Goal: Entertainment & Leisure: Consume media (video, audio)

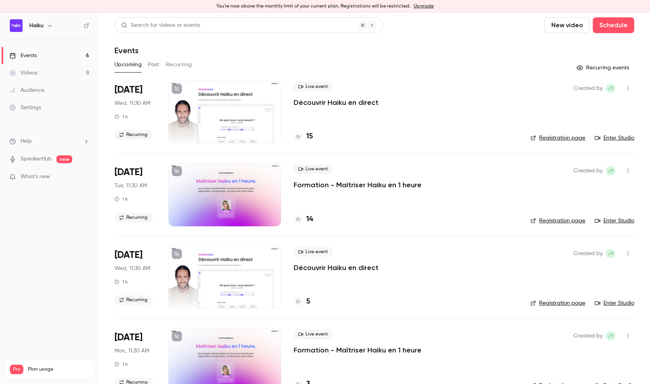
click at [35, 77] on link "Videos 8" at bounding box center [49, 72] width 99 height 17
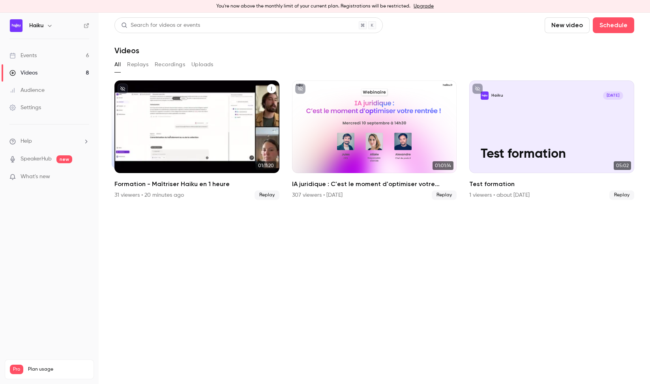
click at [195, 120] on div "Formation - Maîtriser Haiku en 1 heure" at bounding box center [196, 127] width 165 height 93
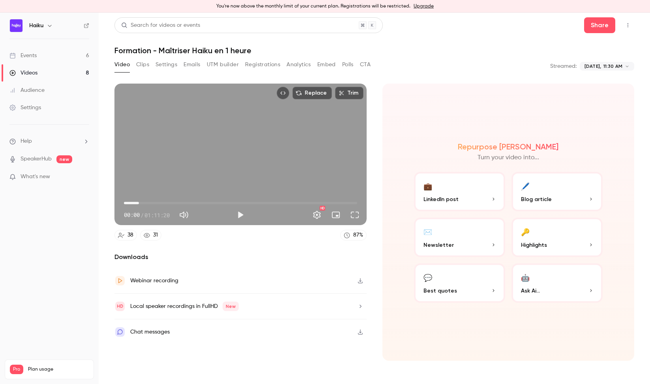
click at [139, 203] on span "04:35" at bounding box center [240, 203] width 233 height 13
click at [203, 165] on div "Replace Trim 04:35 04:35 / 01:11:20 HD" at bounding box center [240, 155] width 252 height 142
click at [148, 204] on span "04:41" at bounding box center [240, 203] width 233 height 13
click at [140, 204] on span "04:57" at bounding box center [240, 203] width 233 height 13
click at [149, 205] on span "04:57" at bounding box center [240, 203] width 233 height 13
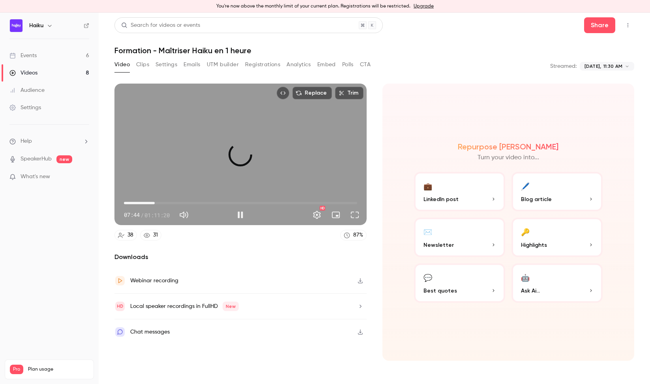
click at [155, 205] on span "09:25" at bounding box center [240, 203] width 233 height 13
click at [357, 219] on button "Full screen" at bounding box center [355, 215] width 16 height 16
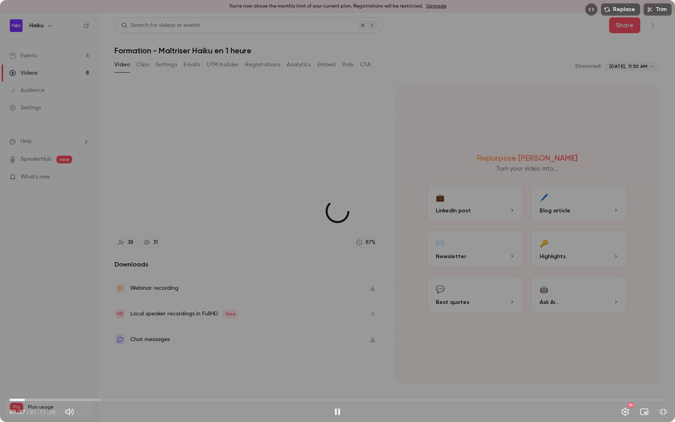
click at [25, 384] on span "01:40" at bounding box center [337, 400] width 656 height 13
click at [31, 384] on span "02:21" at bounding box center [337, 400] width 656 height 13
click at [35, 384] on span "02:47" at bounding box center [35, 400] width 2 height 2
click at [41, 384] on span "03:23" at bounding box center [337, 400] width 656 height 13
click at [46, 384] on span "03:23" at bounding box center [337, 400] width 656 height 13
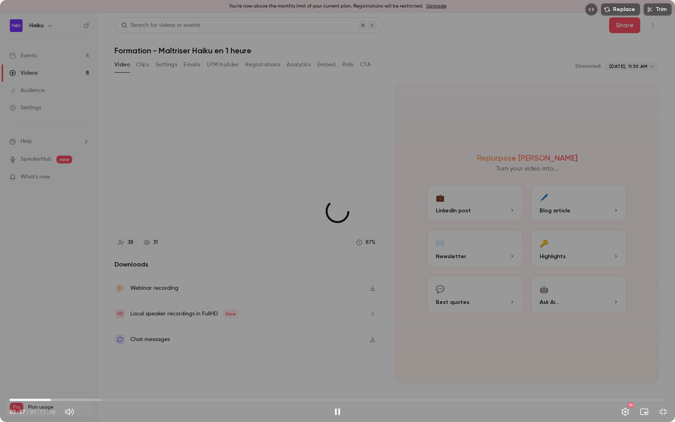
click at [51, 384] on span "04:30" at bounding box center [337, 400] width 656 height 13
click at [641, 384] on button "Turn on miniplayer" at bounding box center [644, 412] width 16 height 16
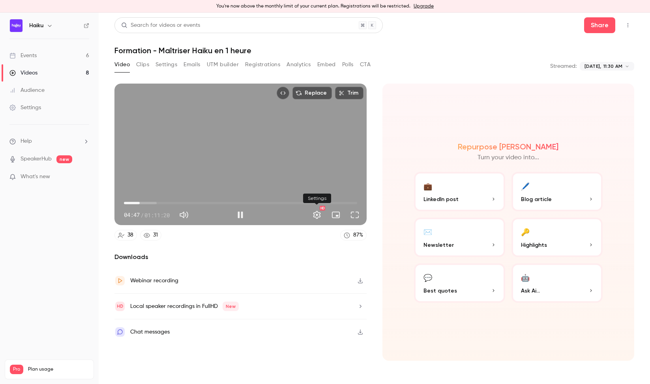
click at [313, 215] on button "Settings" at bounding box center [317, 215] width 16 height 16
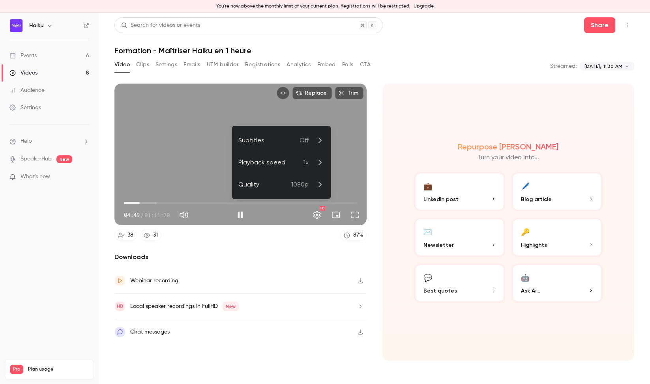
click at [300, 180] on li "Quality 1080p" at bounding box center [281, 185] width 99 height 22
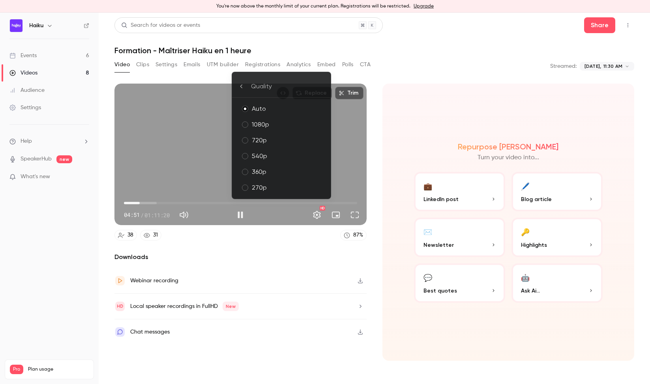
click at [356, 156] on div at bounding box center [325, 192] width 650 height 384
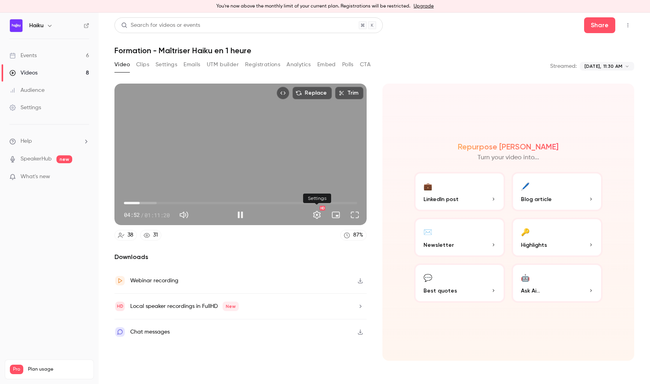
click at [321, 216] on button "Settings" at bounding box center [317, 215] width 16 height 16
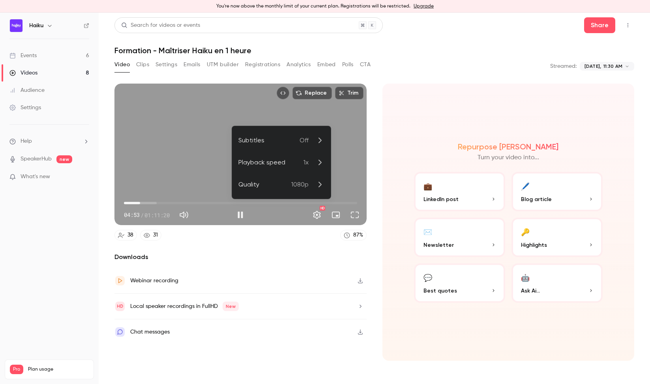
click at [304, 162] on span "1x" at bounding box center [306, 162] width 5 height 9
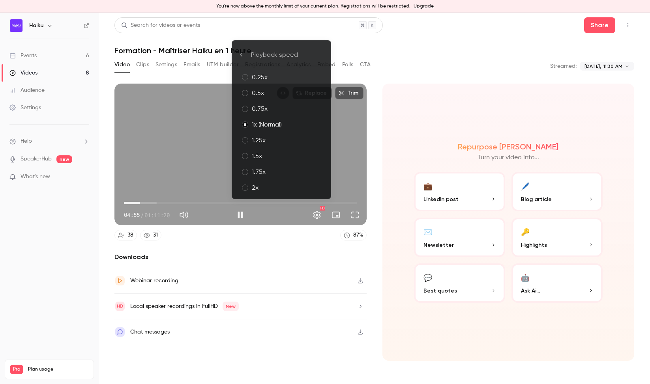
click at [278, 152] on div "1.5x" at bounding box center [288, 156] width 73 height 9
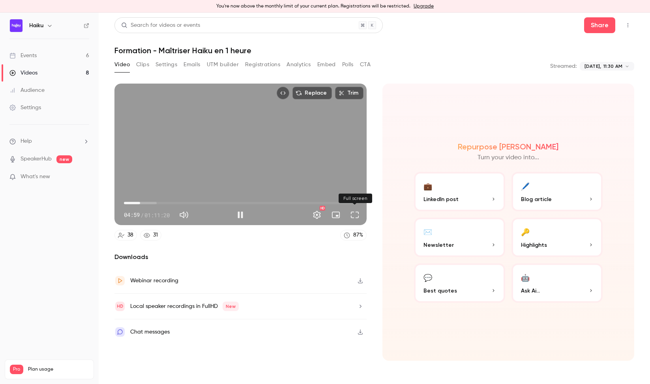
click at [357, 218] on button "Full screen" at bounding box center [355, 215] width 16 height 16
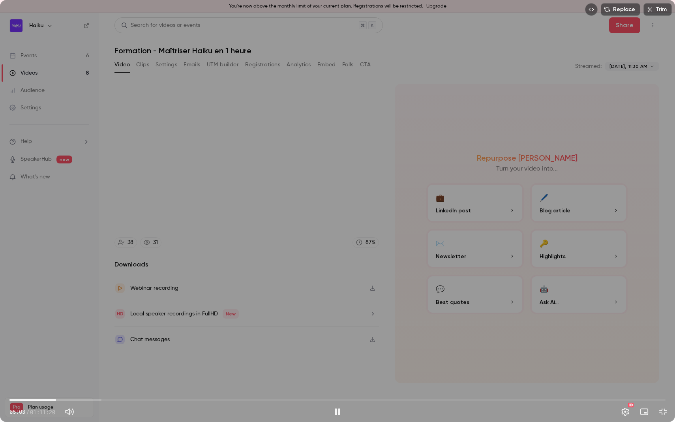
click at [60, 384] on span "05:03" at bounding box center [337, 400] width 656 height 13
click at [224, 284] on div "Replace Trim 05:34 05:34 / 01:11:20 HD" at bounding box center [337, 211] width 675 height 422
click at [238, 212] on div "Replace Trim 05:34 05:34 / 01:11:20 HD" at bounding box center [337, 211] width 675 height 422
click at [642, 384] on button "Turn off miniplayer" at bounding box center [644, 412] width 16 height 16
click at [55, 384] on span "04:58" at bounding box center [337, 400] width 656 height 13
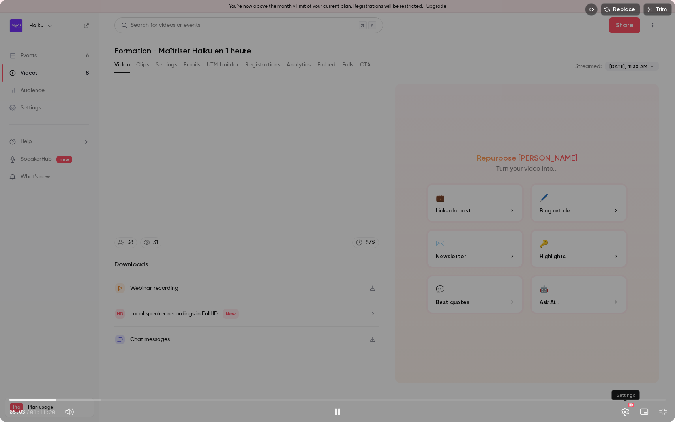
click at [628, 384] on button "Settings" at bounding box center [625, 412] width 16 height 16
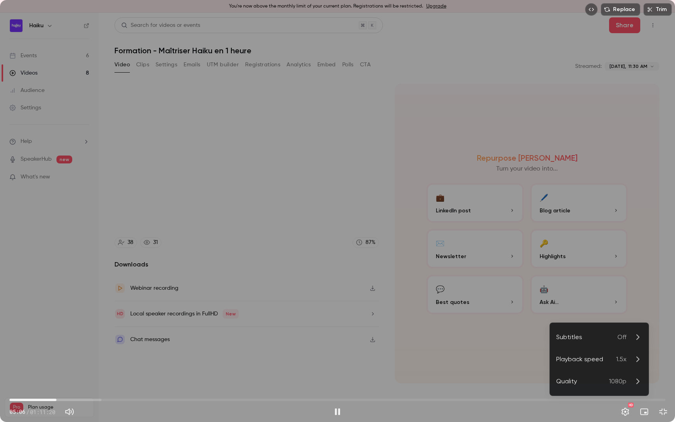
click at [613, 360] on div "Playback speed" at bounding box center [586, 358] width 60 height 9
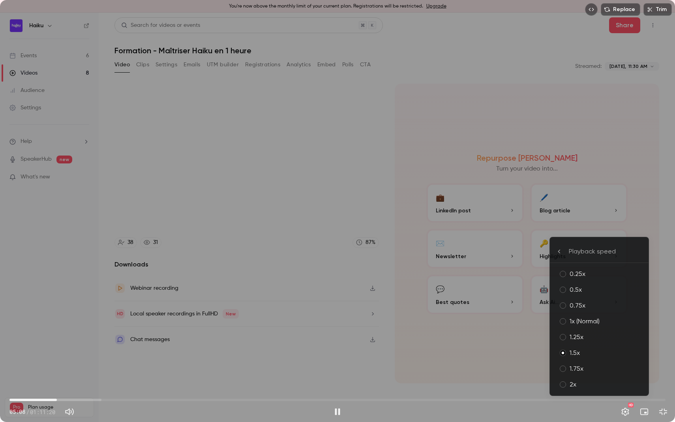
click at [592, 341] on div "1.25x" at bounding box center [606, 336] width 73 height 9
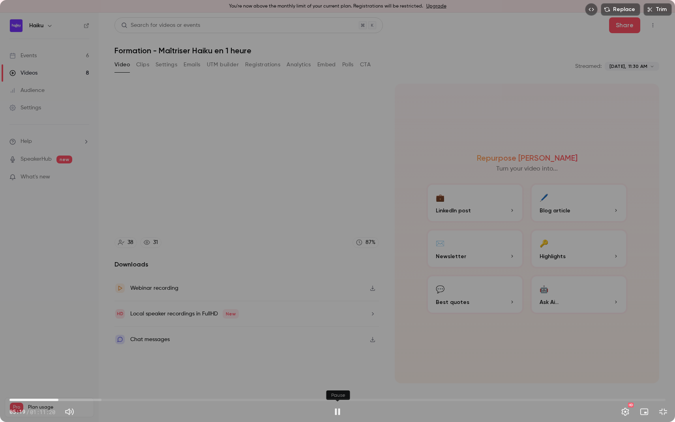
click at [341, 384] on button "Pause" at bounding box center [338, 412] width 16 height 16
click at [306, 241] on div "Replace Trim 05:19 05:19 / 01:11:20 HD" at bounding box center [337, 211] width 675 height 422
click at [319, 269] on div "Replace Trim 05:42 05:42 / 01:11:20 HD" at bounding box center [337, 211] width 675 height 422
click at [58, 384] on span "05:16" at bounding box center [337, 400] width 656 height 13
click at [183, 282] on div "Replace Trim 05:16 05:16 / 01:11:20 HD" at bounding box center [337, 211] width 675 height 422
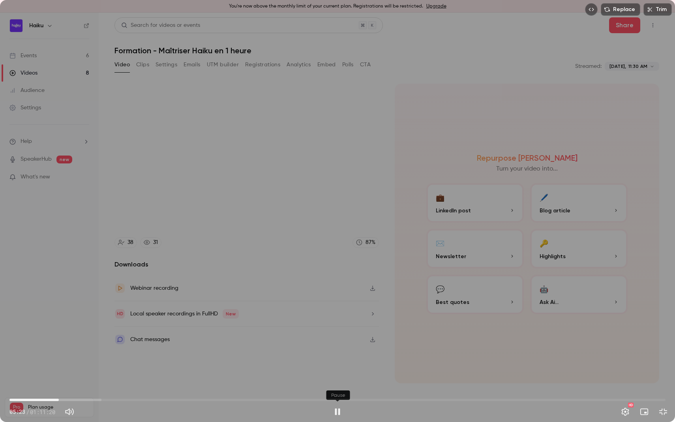
click at [336, 384] on button "Pause" at bounding box center [338, 412] width 16 height 16
click at [138, 285] on div "Replace Trim 05:23 05:23 / 01:11:20 HD" at bounding box center [337, 211] width 675 height 422
click at [51, 384] on span "04:33" at bounding box center [337, 400] width 656 height 13
click at [270, 249] on div "Replace Trim 05:22 05:22 / 01:11:20 HD" at bounding box center [337, 211] width 675 height 422
click at [321, 221] on div "Replace Trim 05:22 05:22 / 01:11:20 HD" at bounding box center [337, 211] width 675 height 422
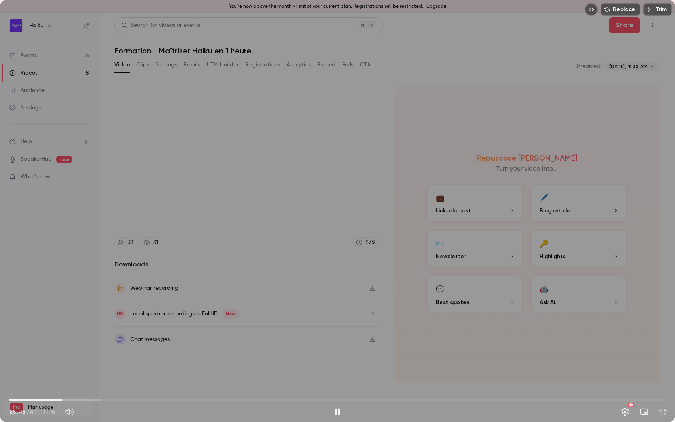
click at [61, 384] on span "05:45" at bounding box center [62, 400] width 2 height 2
click at [335, 384] on button "Pause" at bounding box center [338, 412] width 16 height 16
click at [291, 243] on div "Replace Trim 05:31 05:31 / 01:11:20 HD" at bounding box center [337, 211] width 675 height 422
click at [75, 384] on span "05:56" at bounding box center [337, 400] width 656 height 13
click at [86, 384] on span "08:19" at bounding box center [337, 400] width 656 height 13
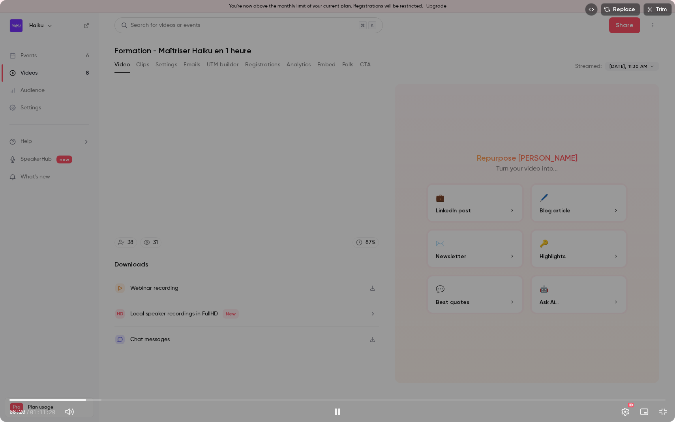
click at [93, 384] on span "08:20" at bounding box center [337, 400] width 656 height 13
click at [92, 384] on span "09:07" at bounding box center [93, 400] width 2 height 2
click at [90, 384] on span "08:56" at bounding box center [91, 400] width 2 height 2
click at [113, 384] on span "10:19" at bounding box center [337, 400] width 656 height 13
click at [112, 384] on span "11:18" at bounding box center [113, 400] width 2 height 2
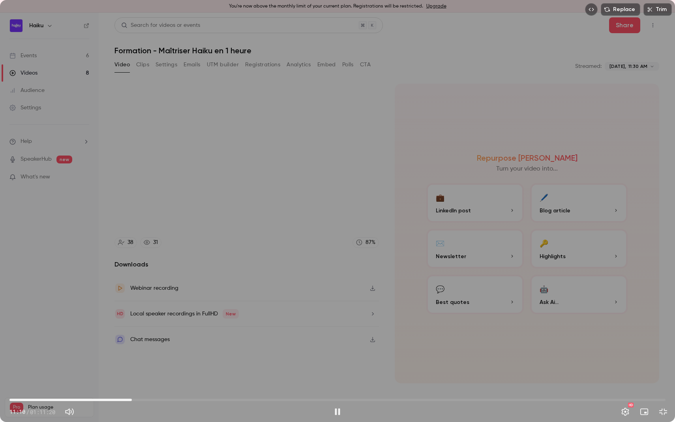
click at [131, 384] on span "13:18" at bounding box center [337, 400] width 656 height 13
click at [341, 384] on button "Pause" at bounding box center [338, 412] width 16 height 16
click at [341, 384] on button "Play" at bounding box center [338, 412] width 16 height 16
click at [650, 384] on button "Exit full screen" at bounding box center [663, 412] width 16 height 16
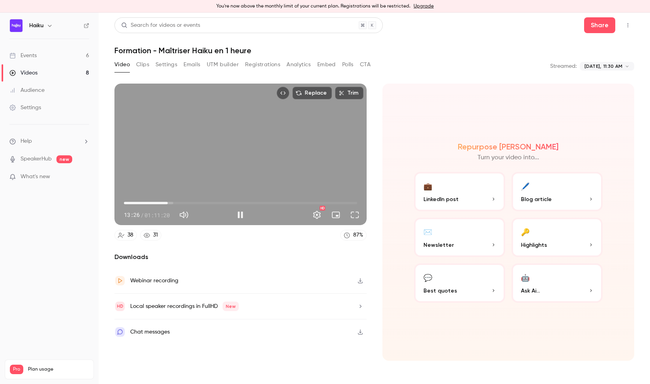
click at [238, 161] on div "Replace Trim 13:26 13:26 / 01:11:20 HD" at bounding box center [240, 155] width 252 height 142
click at [413, 316] on div "Repurpose Ai Turn your video into... 💼 LinkedIn post 🖊️ Blog article ✉️ Newslet…" at bounding box center [509, 223] width 252 height 278
type input "*****"
click at [30, 56] on div "Events" at bounding box center [22, 56] width 27 height 8
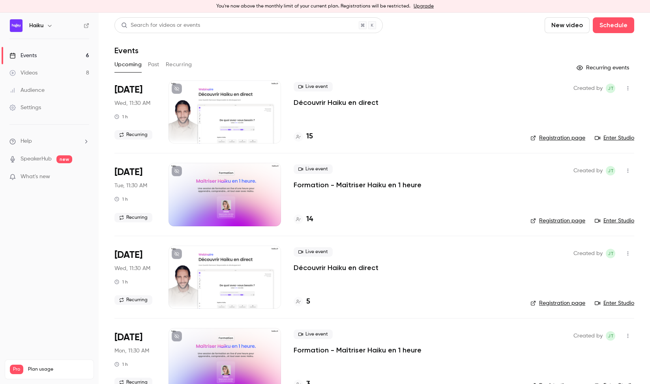
click at [149, 61] on button "Past" at bounding box center [153, 64] width 11 height 13
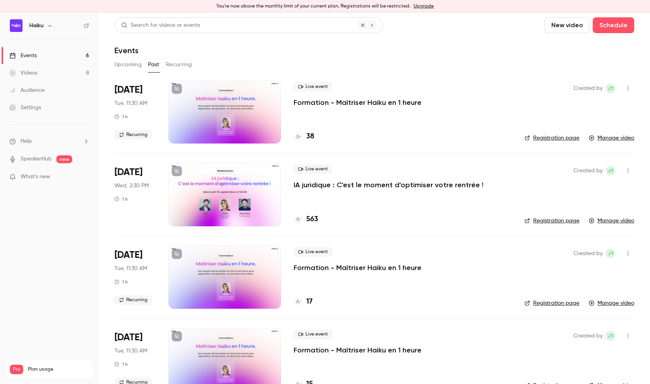
click at [306, 101] on p "Formation - Maîtriser Haiku en 1 heure" at bounding box center [358, 102] width 128 height 9
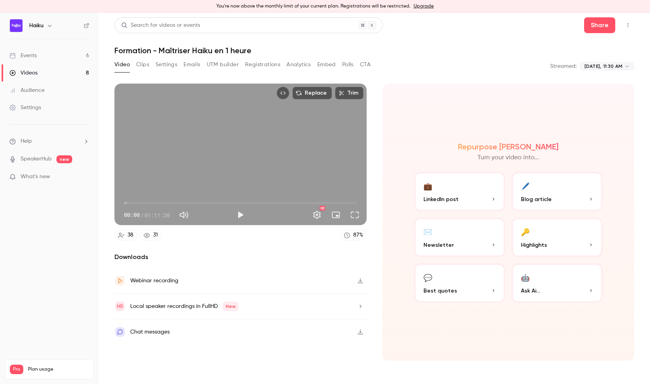
click at [53, 90] on link "Audience" at bounding box center [49, 90] width 99 height 17
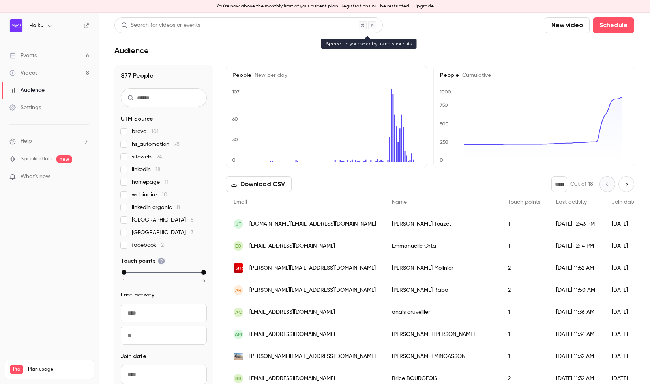
click at [235, 21] on div "Search for videos or events" at bounding box center [248, 25] width 268 height 16
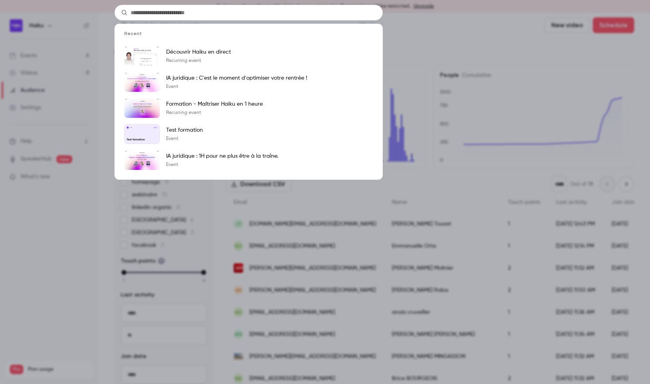
click at [426, 23] on div "Recent Découvrir Haiku en direct Recurring event IA juridique : C'est le moment…" at bounding box center [325, 192] width 650 height 384
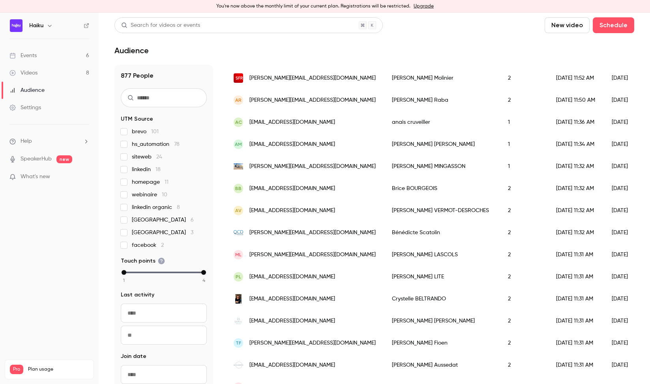
scroll to position [199, 0]
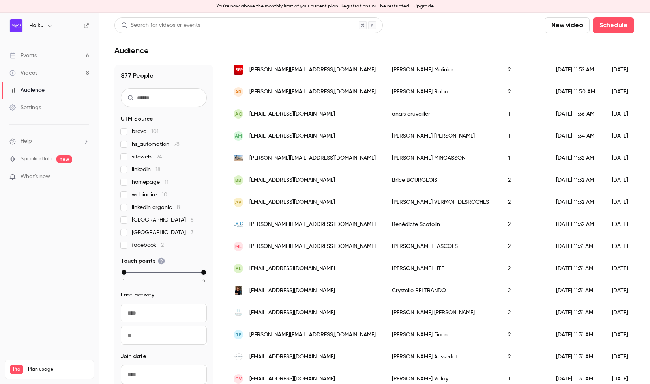
click at [158, 100] on input "text" at bounding box center [164, 97] width 86 height 19
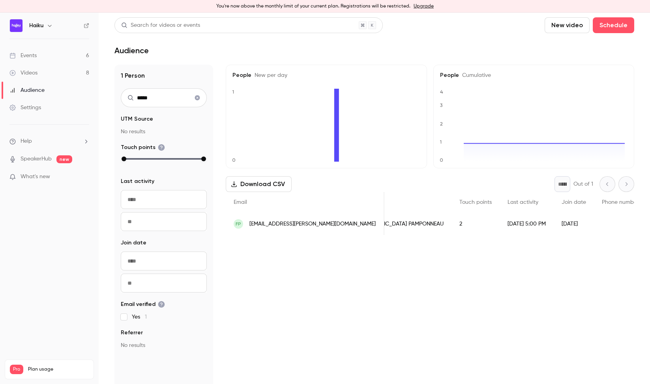
scroll to position [0, 0]
type input "*****"
click at [490, 226] on div "2" at bounding box center [514, 224] width 48 height 22
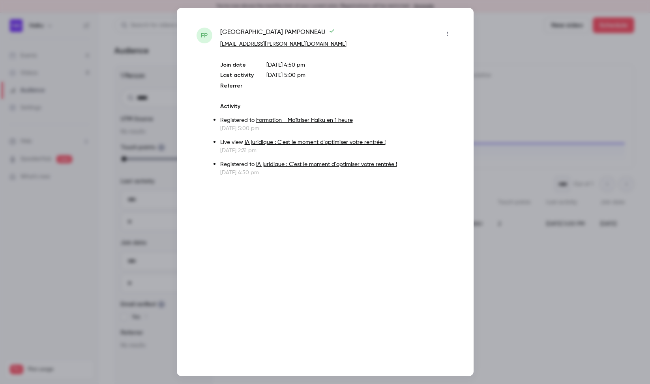
click at [548, 120] on div at bounding box center [325, 192] width 650 height 384
